Goal: Task Accomplishment & Management: Complete application form

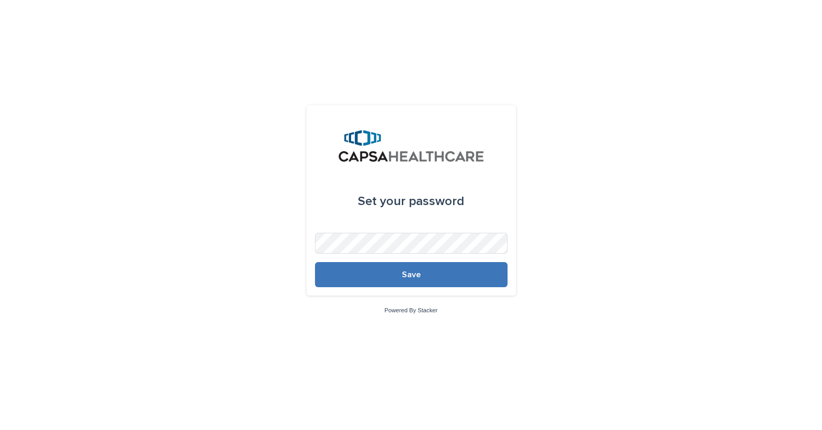
click at [396, 272] on button "Save" at bounding box center [411, 274] width 193 height 25
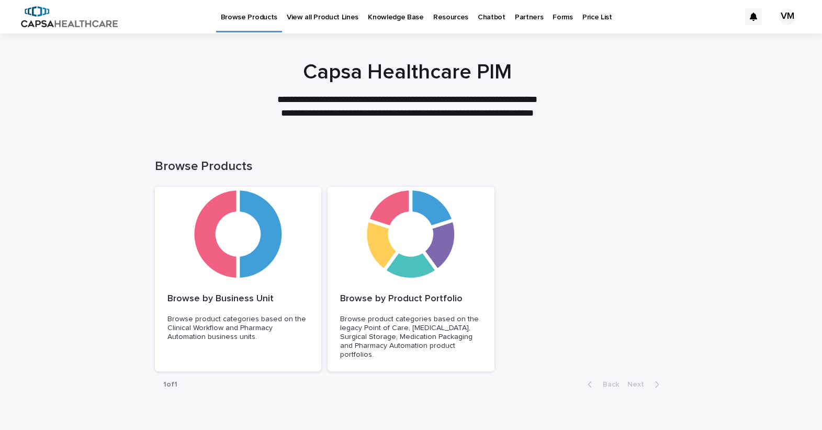
click at [588, 17] on p "Price List" at bounding box center [597, 11] width 30 height 22
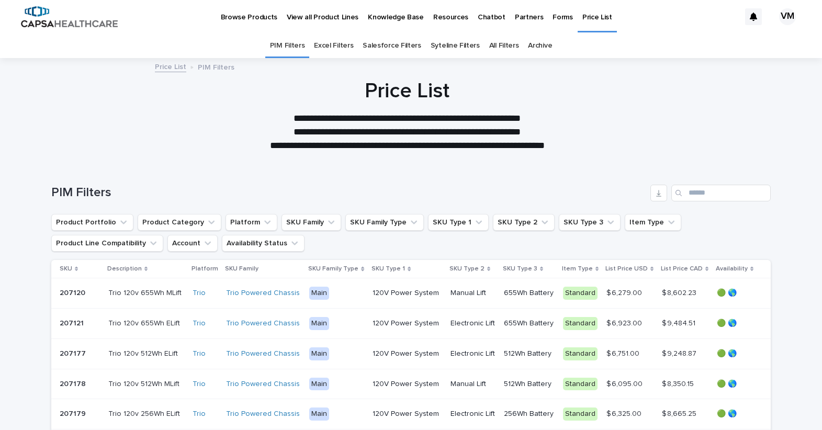
click at [246, 15] on p "Browse Products" at bounding box center [249, 11] width 57 height 22
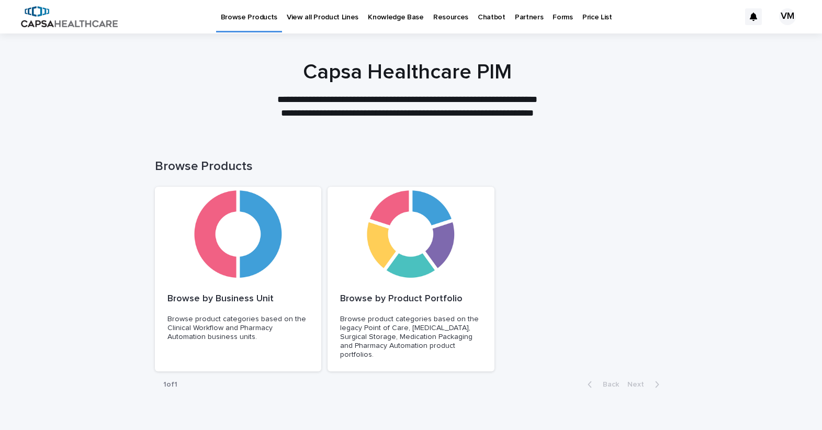
click at [302, 15] on p "View all Product Lines" at bounding box center [323, 11] width 72 height 22
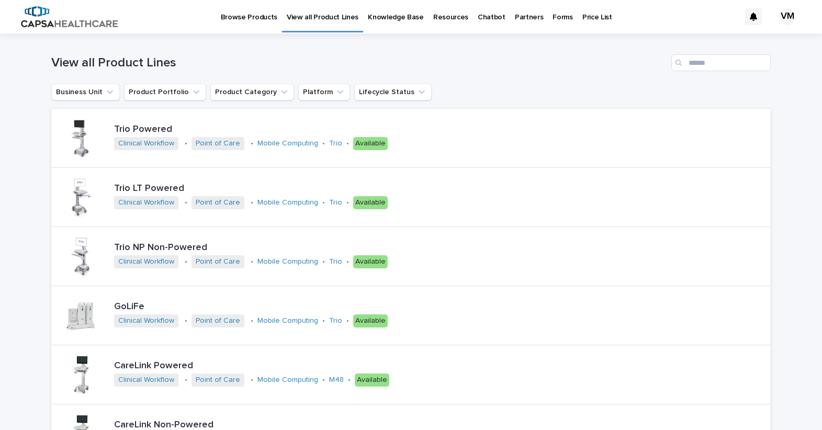
click at [401, 15] on p "Knowledge Base" at bounding box center [396, 11] width 56 height 22
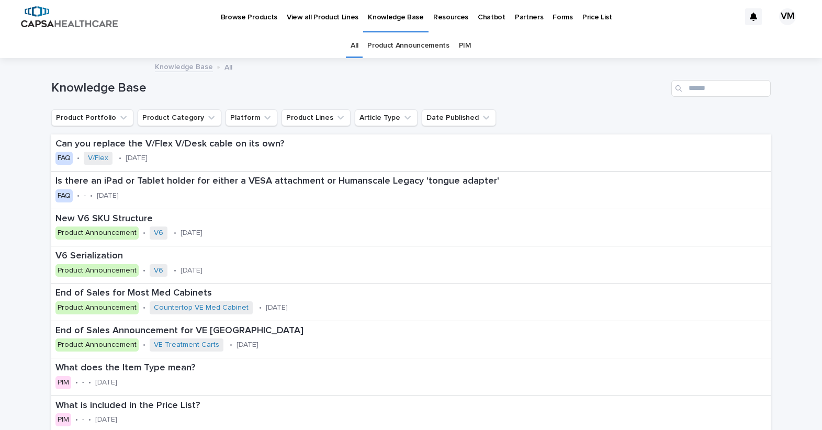
click at [553, 17] on p "Forms" at bounding box center [563, 11] width 20 height 22
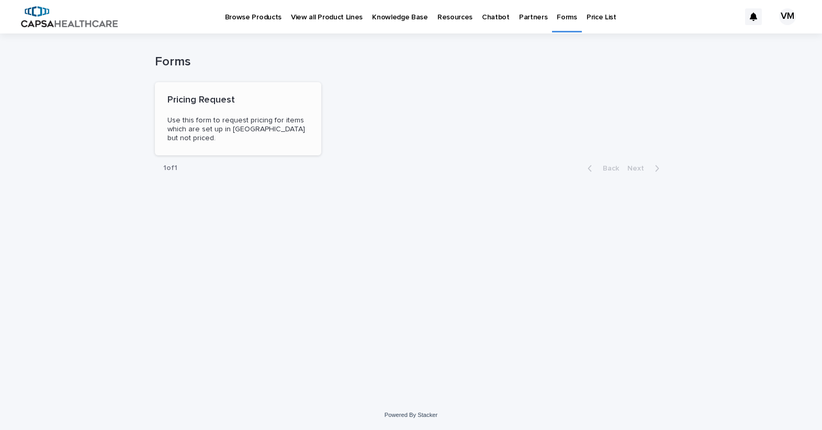
click at [218, 130] on span "Use this form to request pricing for items which are set up in [GEOGRAPHIC_DATA…" at bounding box center [237, 129] width 140 height 25
